Goal: Information Seeking & Learning: Learn about a topic

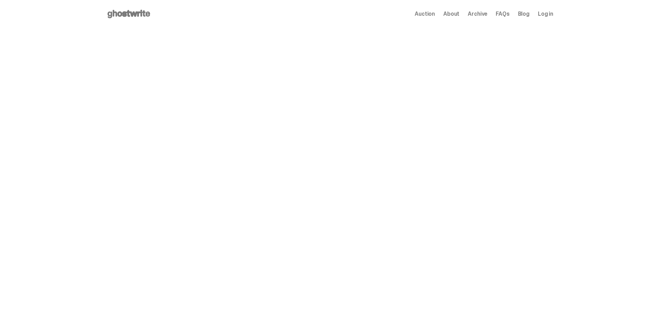
click at [484, 17] on span "Archive" at bounding box center [478, 14] width 20 height 6
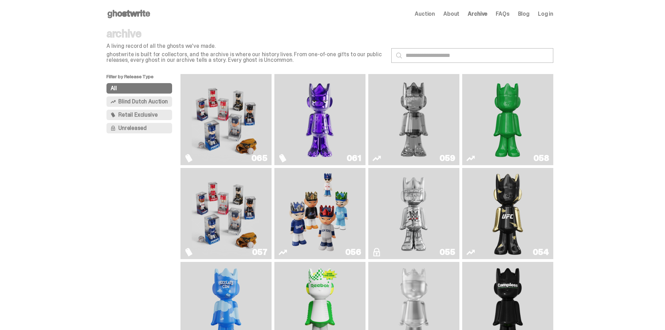
click at [313, 99] on img "Fantasy" at bounding box center [319, 119] width 68 height 85
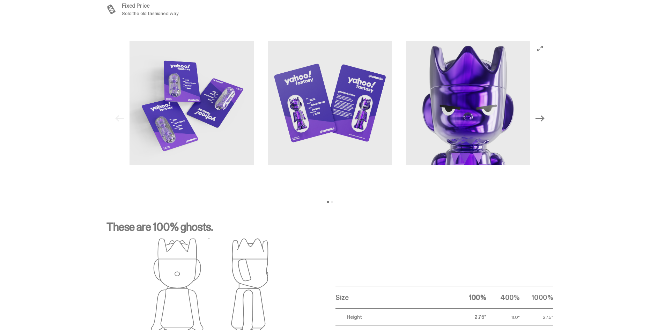
scroll to position [817, 0]
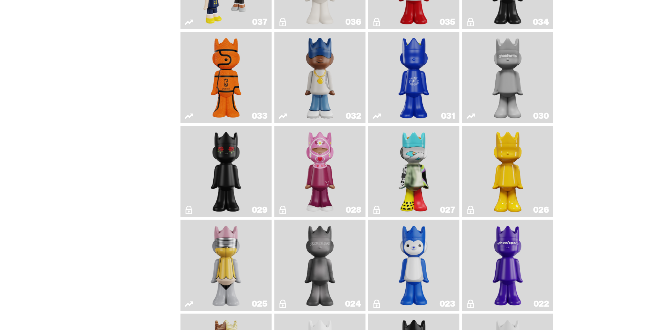
scroll to position [700, 0]
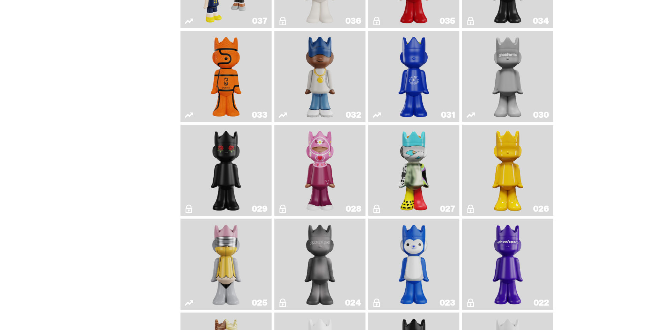
click at [517, 182] on img "Schrödinger's ghost: New Dawn" at bounding box center [508, 169] width 48 height 85
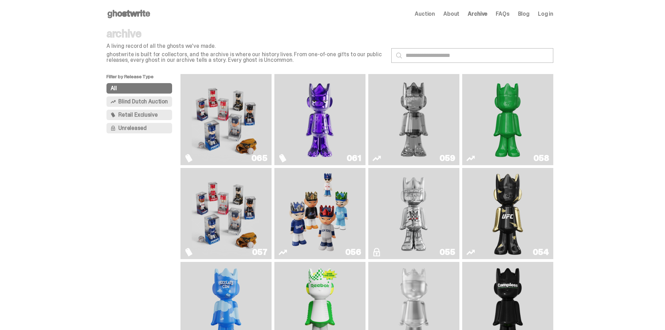
drag, startPoint x: 646, startPoint y: 280, endPoint x: 538, endPoint y: 140, distance: 176.4
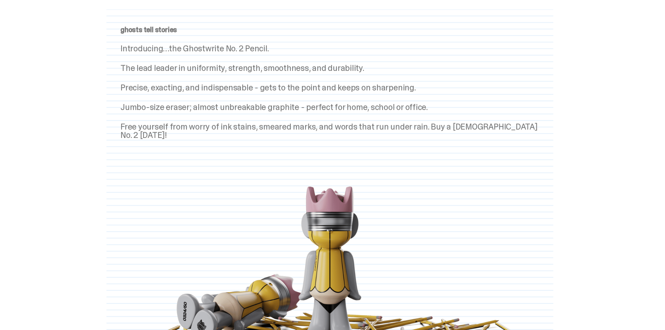
scroll to position [746, 0]
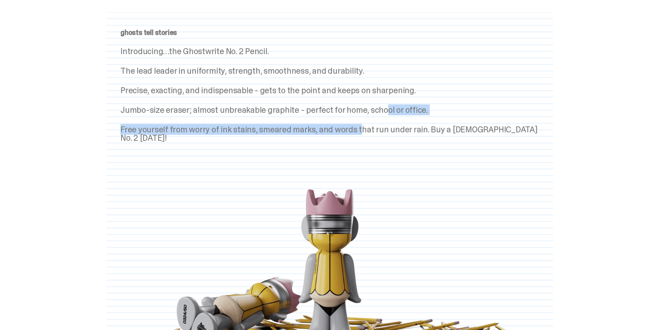
drag, startPoint x: 360, startPoint y: 132, endPoint x: 382, endPoint y: 106, distance: 34.0
click at [382, 106] on div "ghosts tell stories Introducing…the Ghostwrite No. 2 Pencil. The lead leader in…" at bounding box center [329, 85] width 419 height 113
click at [382, 106] on p "Jumbo-size eraser; almost unbreakable graphite - perfect for home, school or of…" at bounding box center [329, 110] width 419 height 8
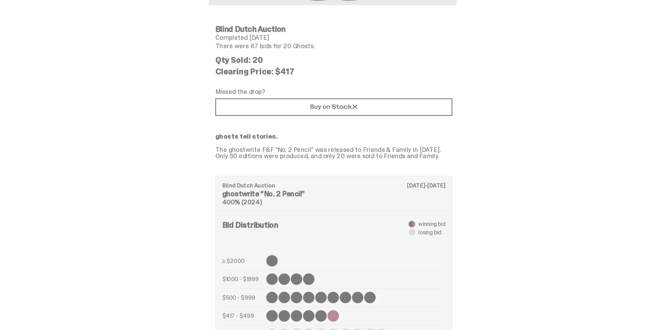
scroll to position [229, 0]
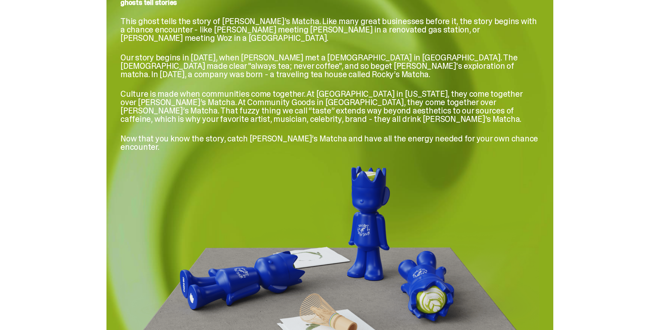
scroll to position [978, 0]
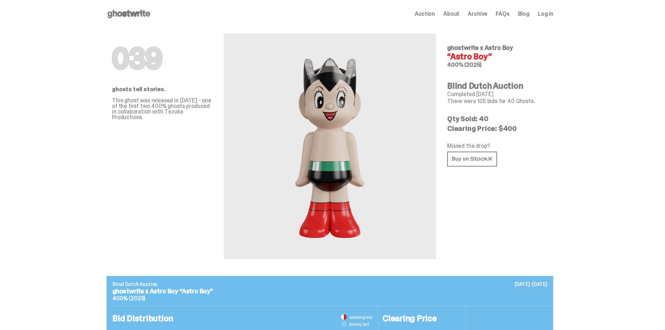
drag, startPoint x: 570, startPoint y: 126, endPoint x: 418, endPoint y: 0, distance: 198.0
